Goal: Check status: Check status

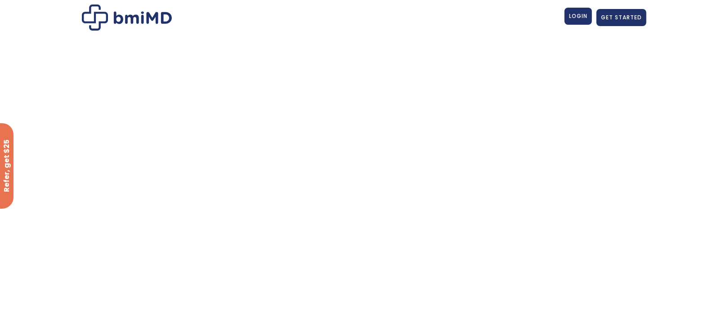
click at [578, 10] on link "LOGIN" at bounding box center [577, 16] width 27 height 17
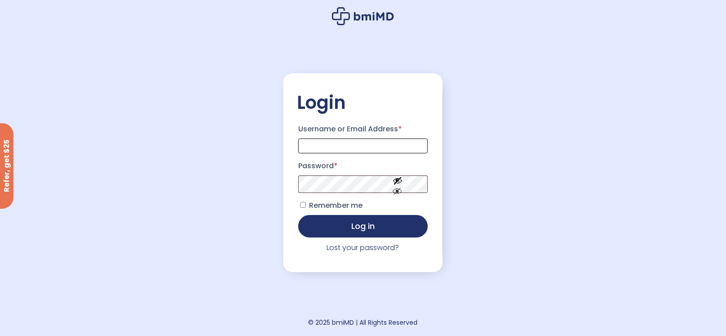
click at [367, 147] on input "Username or Email Address *" at bounding box center [362, 145] width 129 height 15
type input "**********"
click at [370, 226] on button "Log in" at bounding box center [362, 225] width 129 height 22
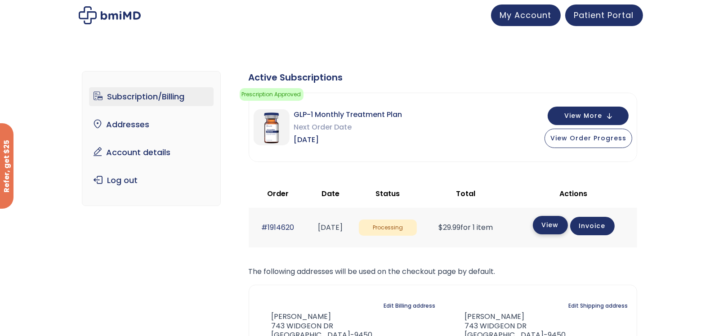
click at [554, 224] on link "View" at bounding box center [550, 225] width 35 height 18
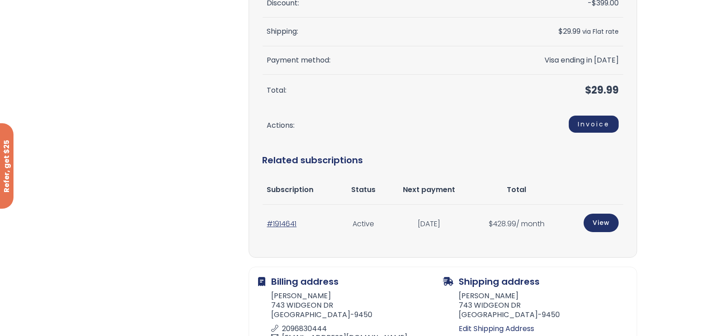
scroll to position [270, 0]
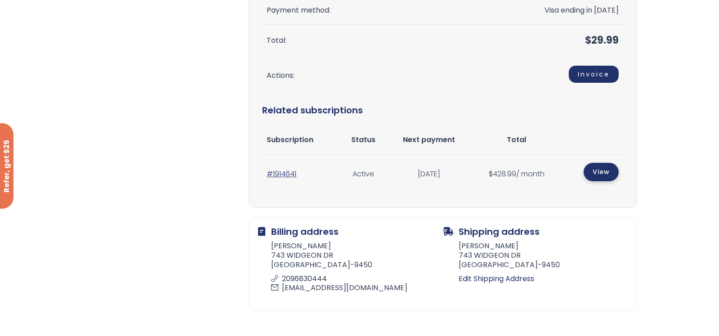
click at [603, 169] on link "View" at bounding box center [601, 172] width 35 height 18
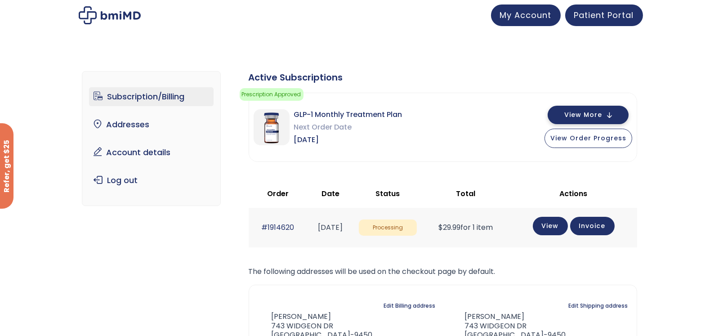
click at [611, 118] on button "View More" at bounding box center [588, 115] width 81 height 18
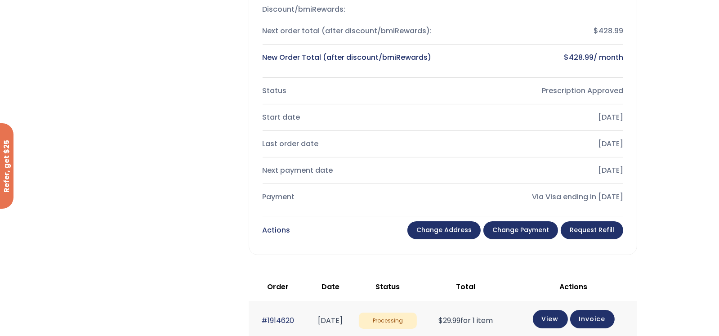
scroll to position [270, 0]
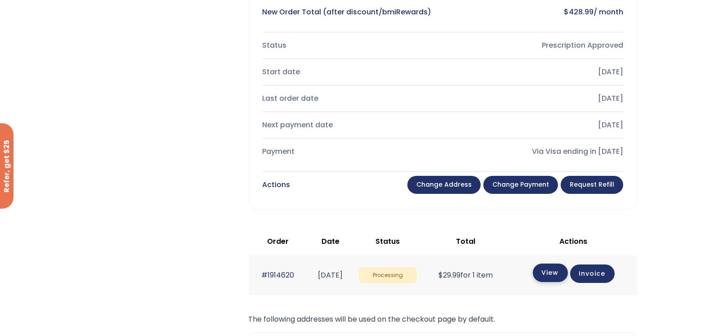
click at [558, 270] on link "View" at bounding box center [550, 272] width 35 height 18
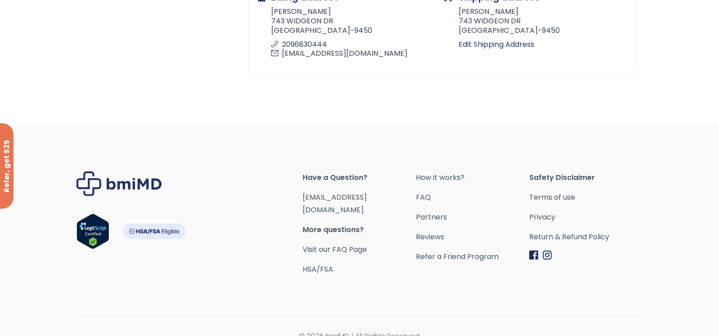
scroll to position [509, 0]
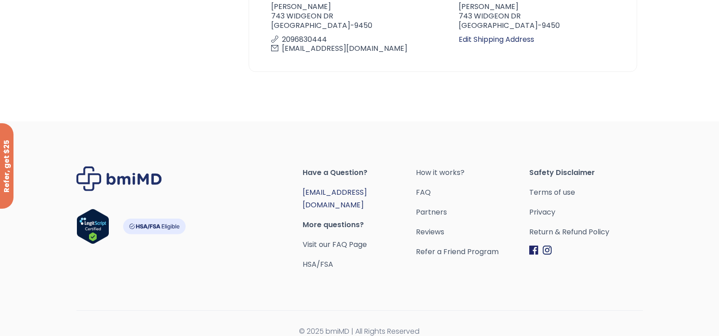
click at [335, 190] on link "[EMAIL_ADDRESS][DOMAIN_NAME]" at bounding box center [335, 198] width 64 height 23
drag, startPoint x: 378, startPoint y: 191, endPoint x: 305, endPoint y: 200, distance: 73.5
click at [305, 200] on div "Have a Question? orders@bmiMD.com More questions? Visit our FAQ Page HSA/FSA" at bounding box center [359, 218] width 113 height 104
copy link "[EMAIL_ADDRESS][DOMAIN_NAME]"
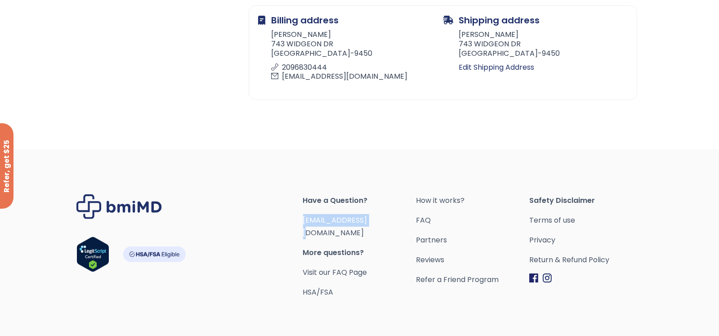
scroll to position [0, 0]
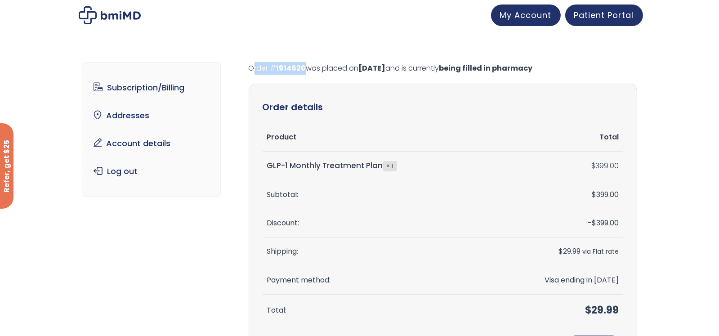
drag, startPoint x: 305, startPoint y: 67, endPoint x: 241, endPoint y: 72, distance: 64.1
click at [241, 72] on div "Subscription/Billing bmiRewards Addresses Account details Submit a Review Log o…" at bounding box center [359, 334] width 555 height 580
click at [386, 28] on div at bounding box center [359, 15] width 719 height 31
drag, startPoint x: 248, startPoint y: 66, endPoint x: 419, endPoint y: 57, distance: 170.7
click at [419, 57] on div "Subscription/Billing bmiRewards Addresses Account details Submit a Review Log o…" at bounding box center [359, 334] width 555 height 580
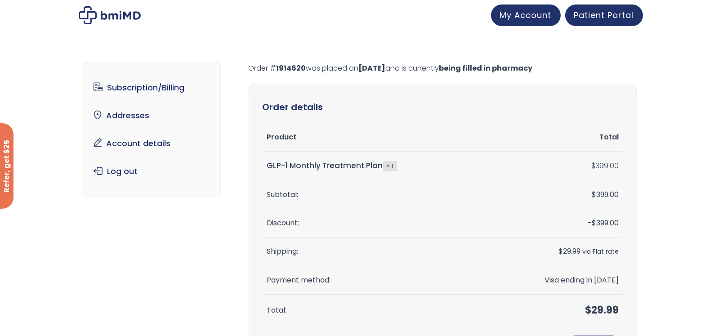
copy p "Order # 1914620 was placed on August 29, 2025"
